Goal: Information Seeking & Learning: Learn about a topic

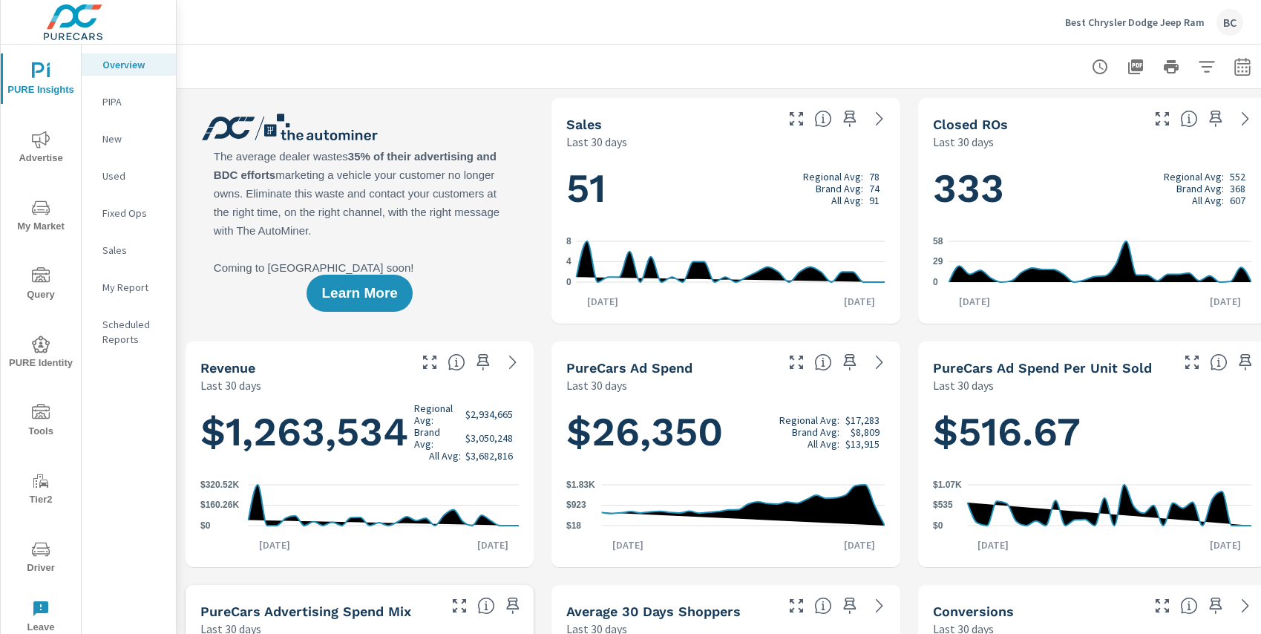
scroll to position [278, 0]
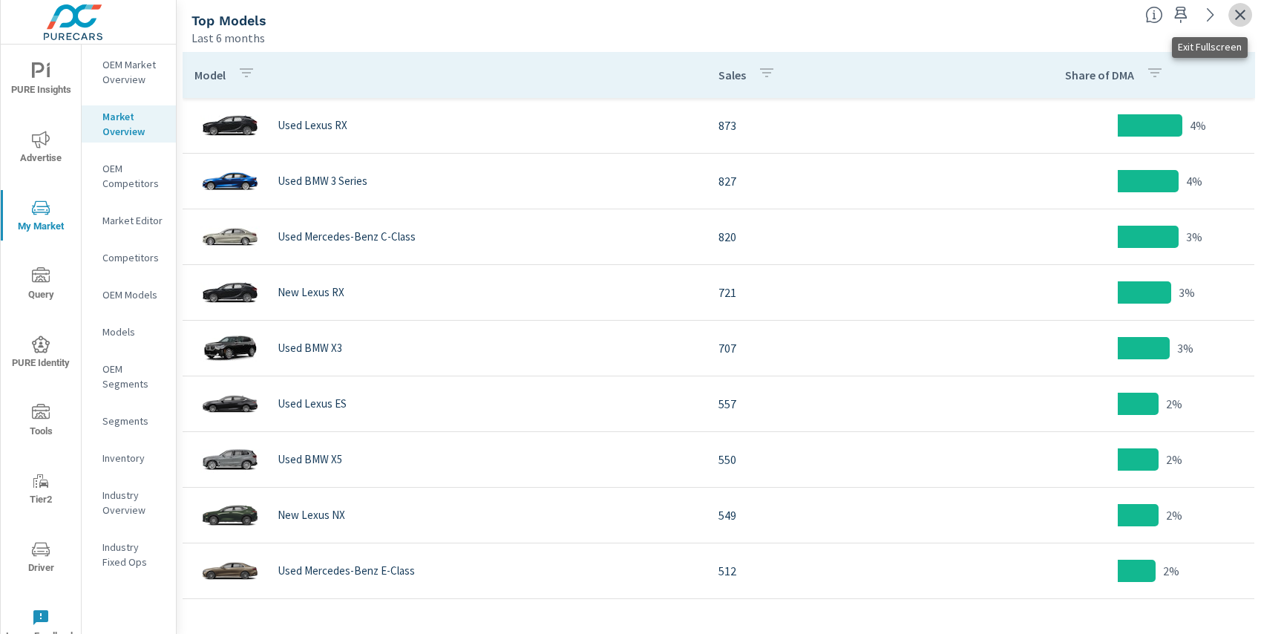
click at [1235, 15] on icon "button" at bounding box center [1240, 15] width 18 height 18
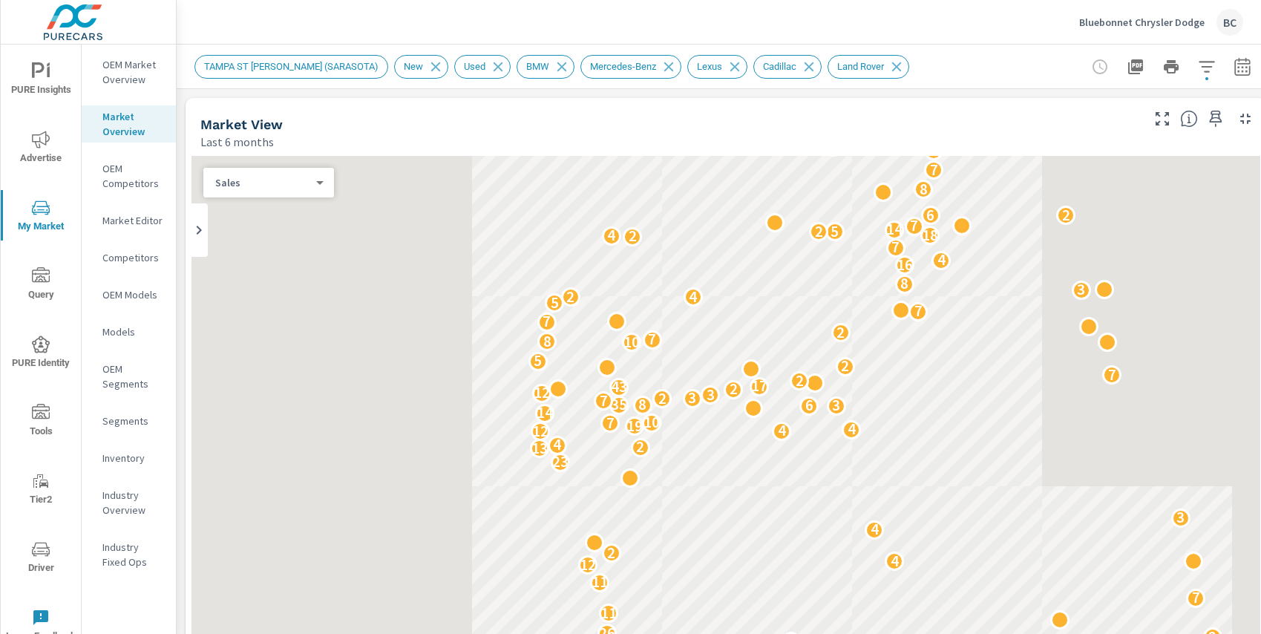
scroll to position [5622, 0]
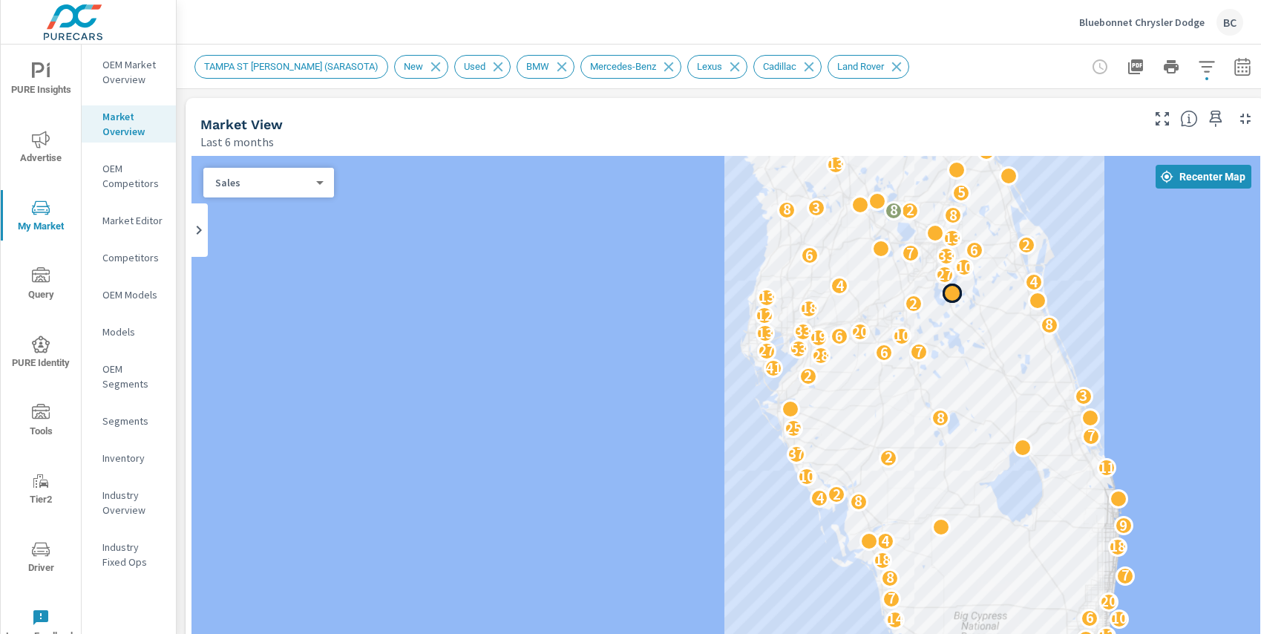
click at [843, 315] on div "← Move left → Move right ↑ Move up ↓ Move down + Zoom in - Zoom out Home Jump l…" at bounding box center [725, 480] width 1069 height 649
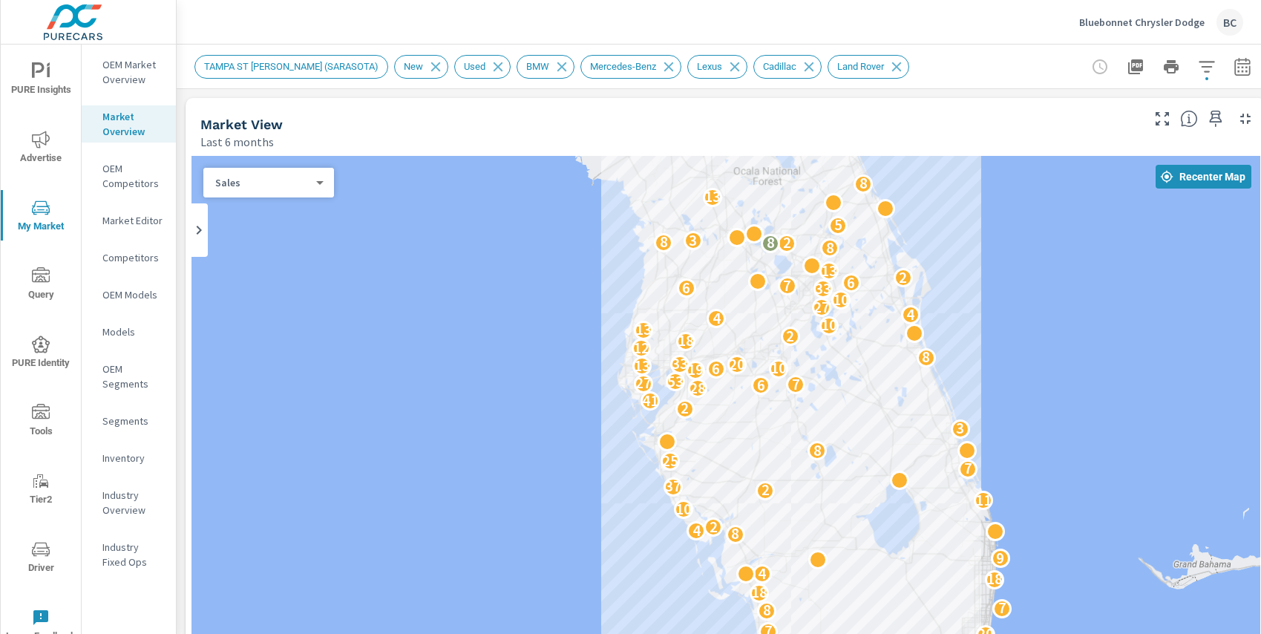
drag, startPoint x: 905, startPoint y: 269, endPoint x: 779, endPoint y: 304, distance: 130.9
click at [779, 304] on div "5 13 25 17 5 22 10 12 14 10 6 20 7 8 7 18 18 4 9 8 4 2 10 11 2 37 7 25 8 3 2 41…" at bounding box center [725, 457] width 1069 height 603
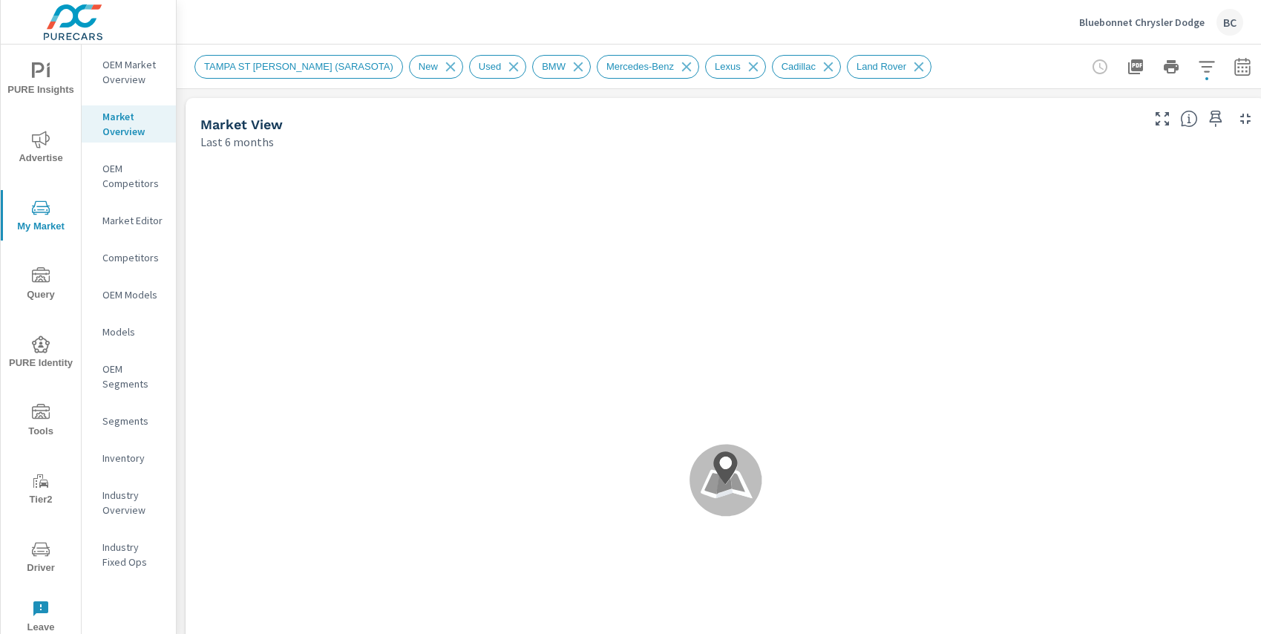
scroll to position [5622, 0]
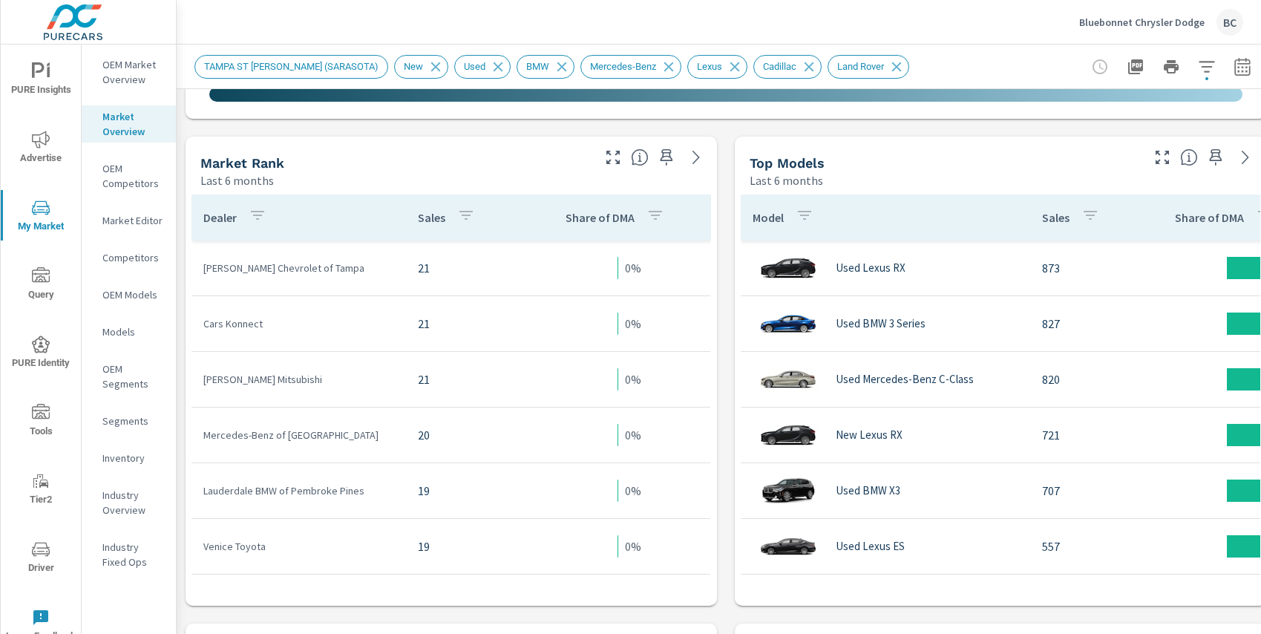
scroll to position [694, 0]
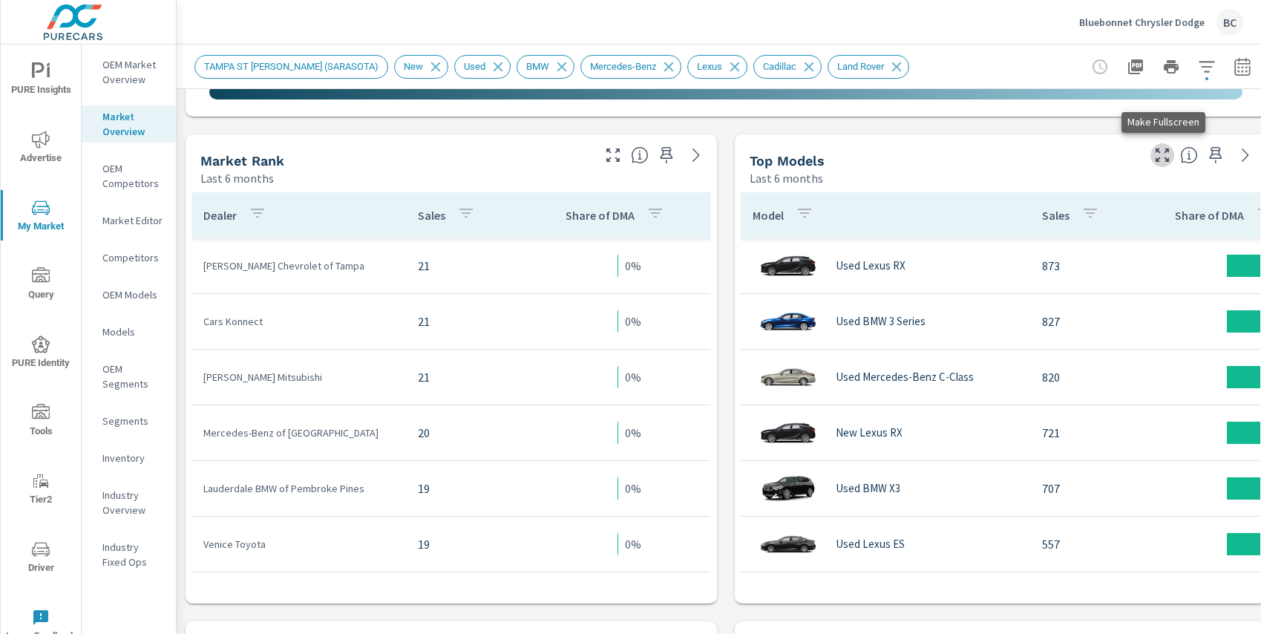
click at [1163, 157] on icon "button" at bounding box center [1162, 155] width 18 height 18
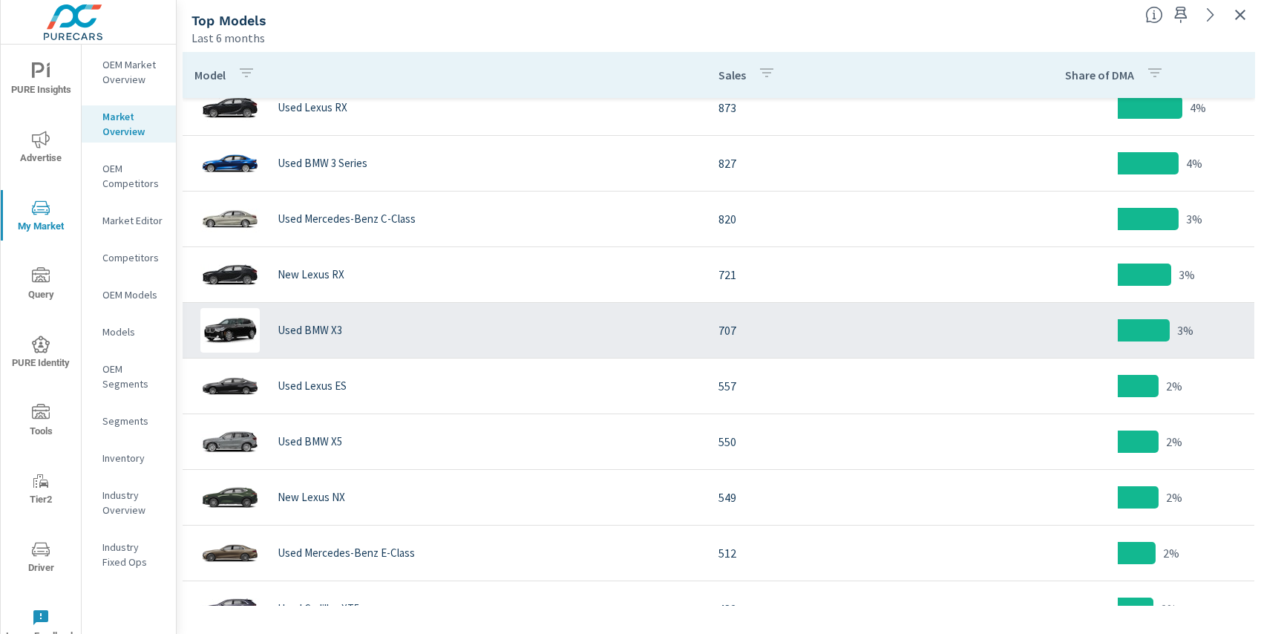
scroll to position [196, 0]
